Goal: Information Seeking & Learning: Learn about a topic

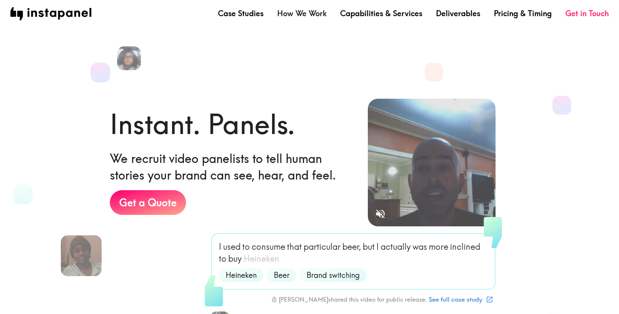
click at [293, 14] on link "How We Work" at bounding box center [301, 13] width 49 height 11
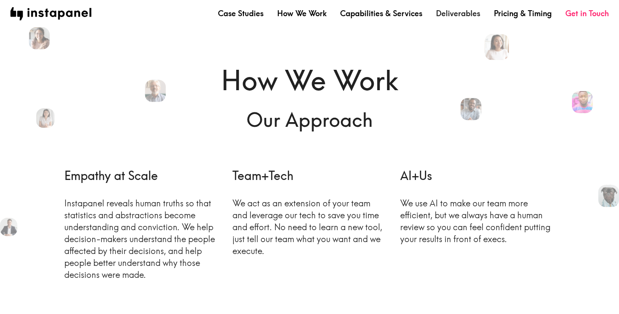
click at [466, 15] on link "Deliverables" at bounding box center [458, 13] width 44 height 11
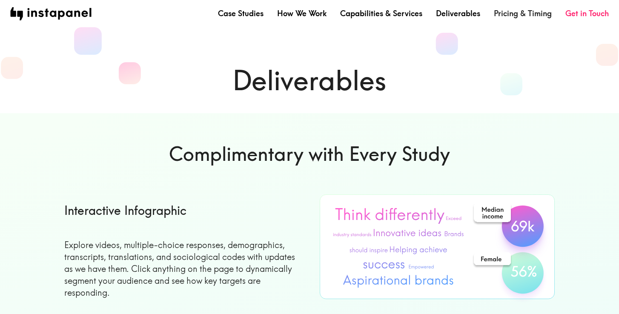
click at [540, 12] on link "Pricing & Timing" at bounding box center [523, 13] width 58 height 11
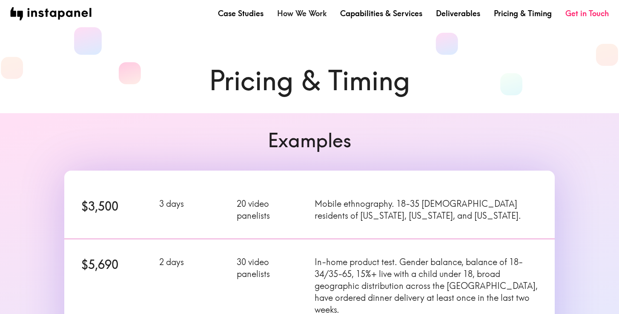
click at [313, 13] on link "How We Work" at bounding box center [301, 13] width 49 height 11
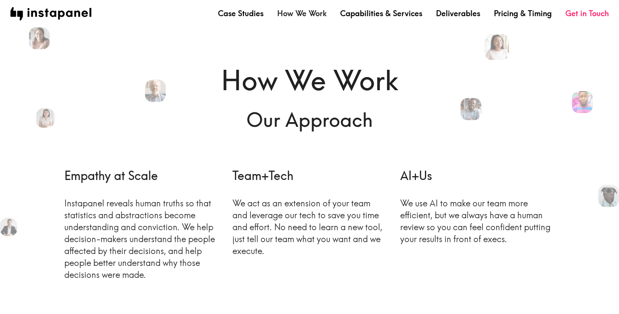
click at [314, 14] on link "How We Work" at bounding box center [301, 13] width 49 height 11
click at [366, 13] on link "Capabilities & Services" at bounding box center [381, 13] width 82 height 11
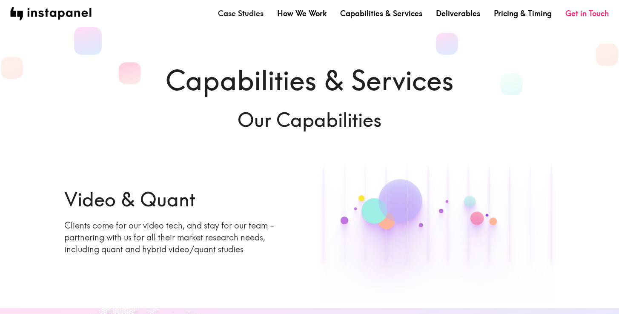
click at [247, 17] on link "Case Studies" at bounding box center [241, 13] width 46 height 11
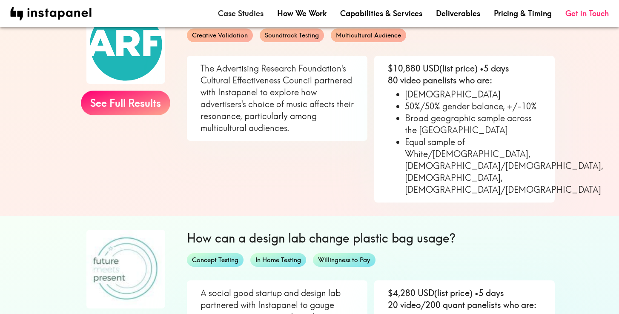
scroll to position [490, 0]
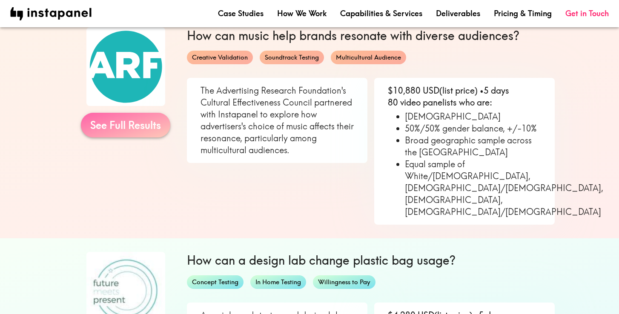
click at [133, 130] on link "See Full Results" at bounding box center [125, 125] width 89 height 25
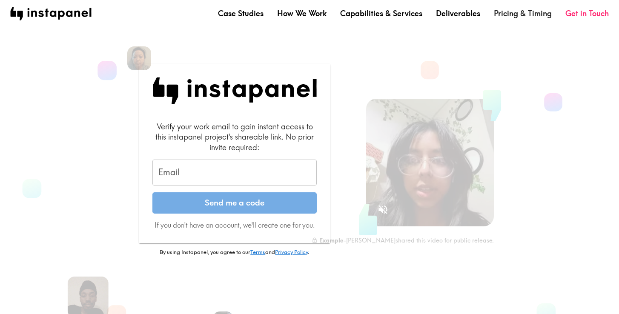
click at [518, 13] on link "Pricing & Timing" at bounding box center [523, 13] width 58 height 11
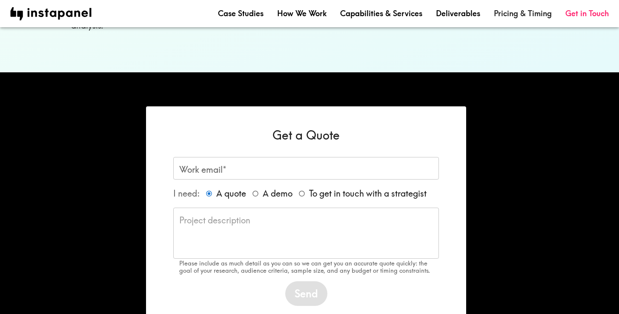
scroll to position [707, 0]
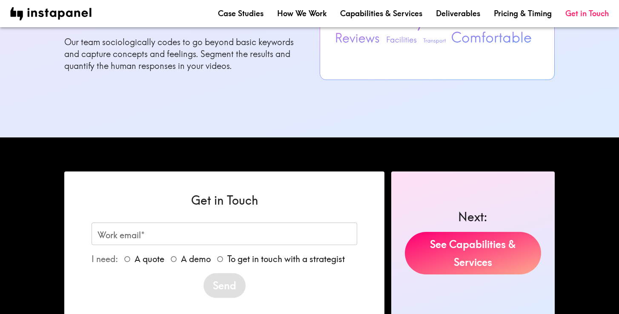
scroll to position [1017, 0]
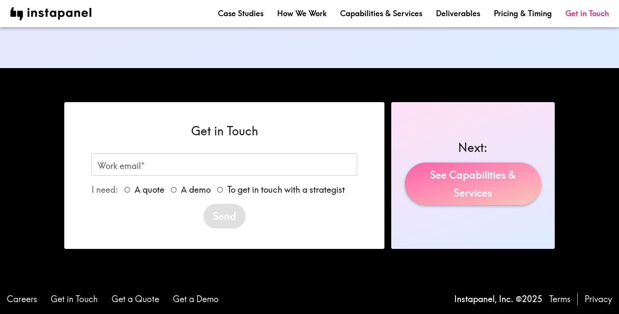
click at [464, 184] on link "See Capabilities & Services" at bounding box center [473, 184] width 136 height 43
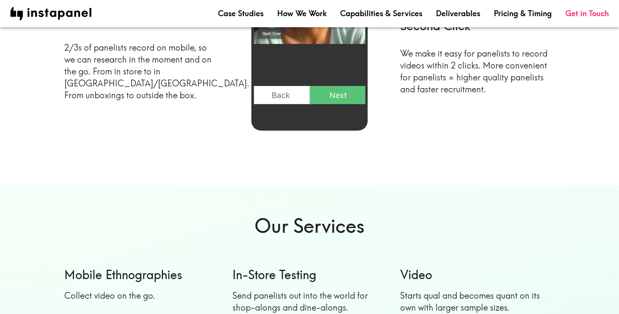
scroll to position [555, 0]
